Goal: Complete application form

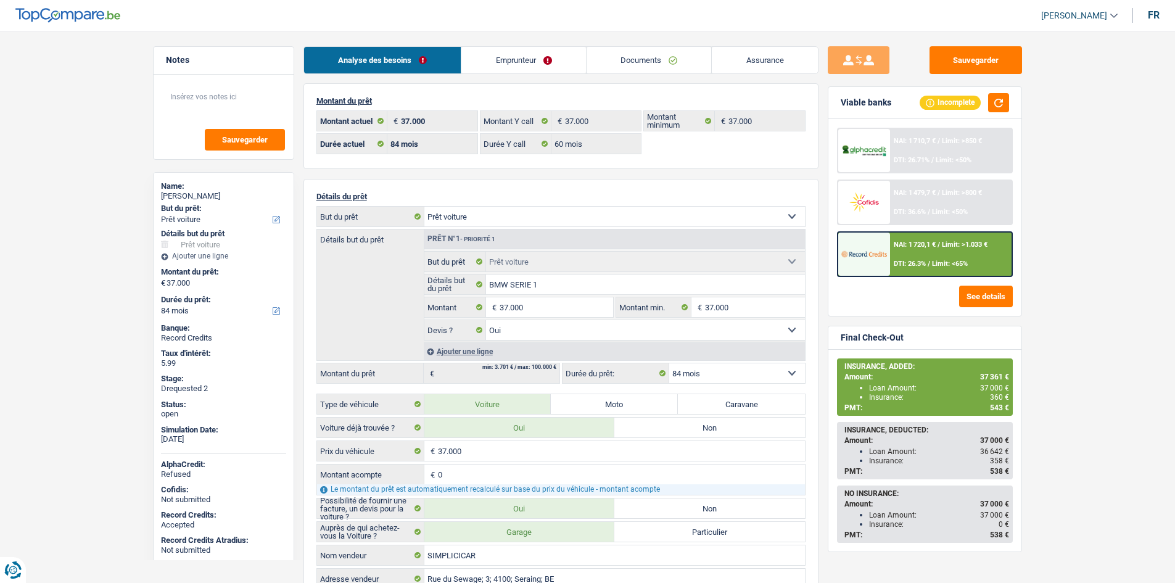
select select "car"
select select "84"
select select "60"
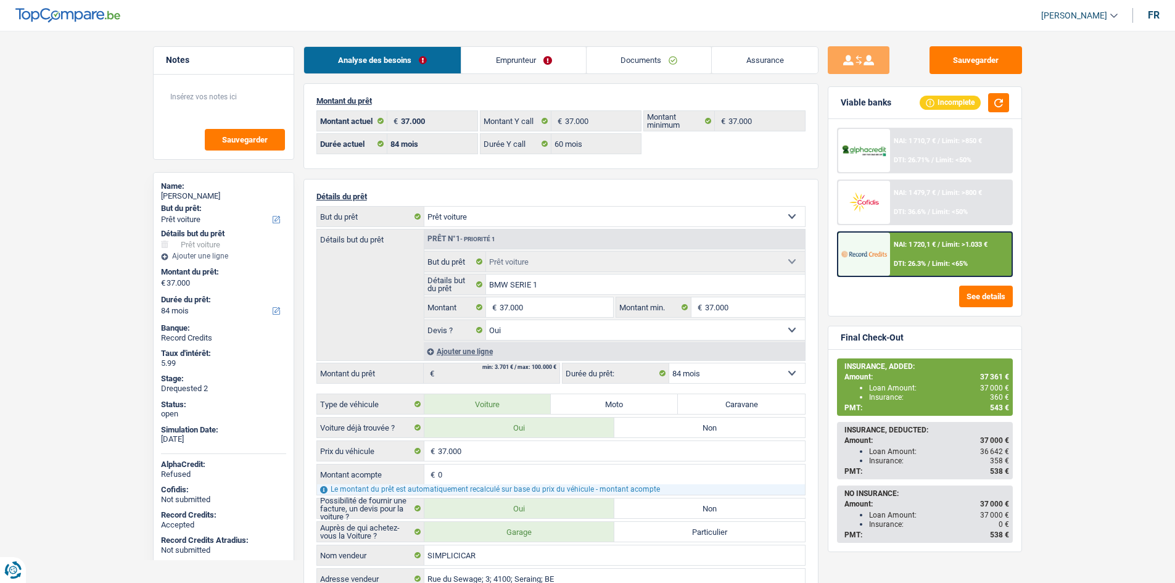
select select "car"
select select "yes"
select select "84"
click at [663, 66] on link "Documents" at bounding box center [649, 60] width 125 height 27
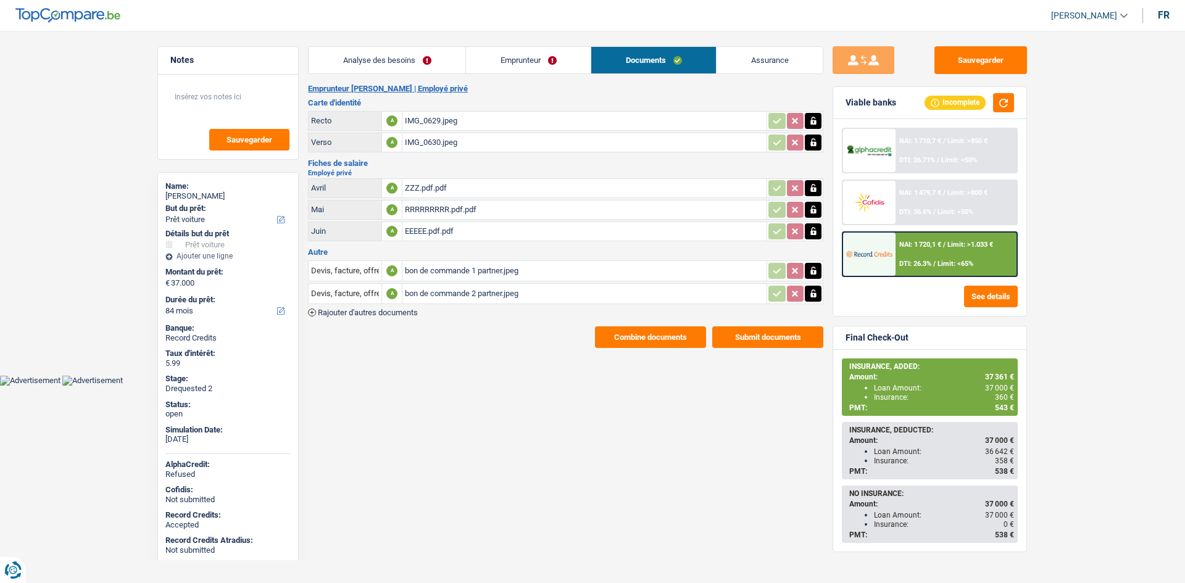
click at [474, 207] on div "RRRRRRRRR.pdf.pdf" at bounding box center [584, 210] width 359 height 19
